Goal: Task Accomplishment & Management: Use online tool/utility

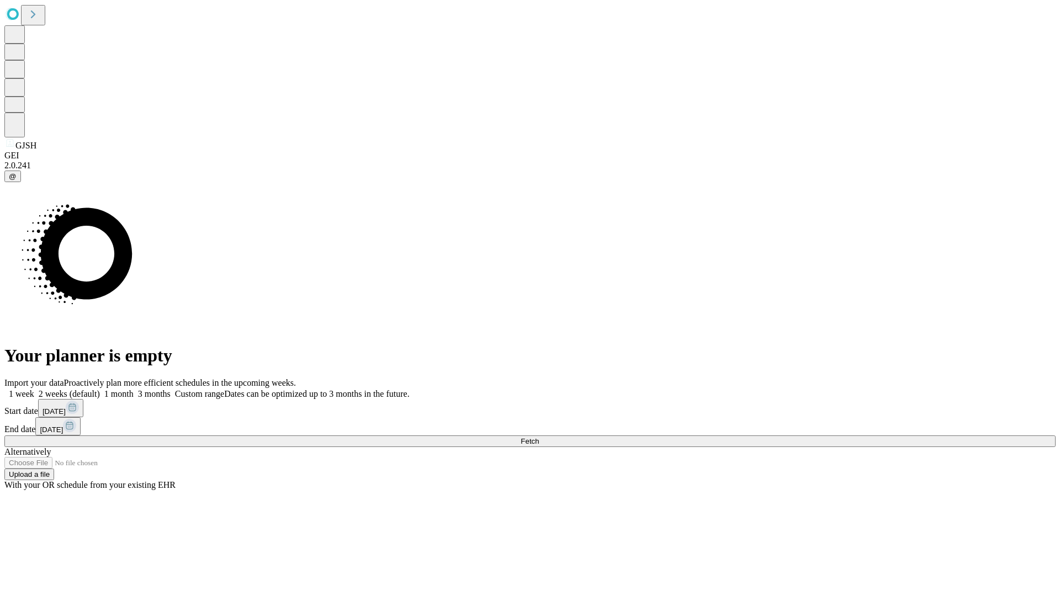
click at [539, 437] on span "Fetch" at bounding box center [530, 441] width 18 height 8
